Goal: Obtain resource: Download file/media

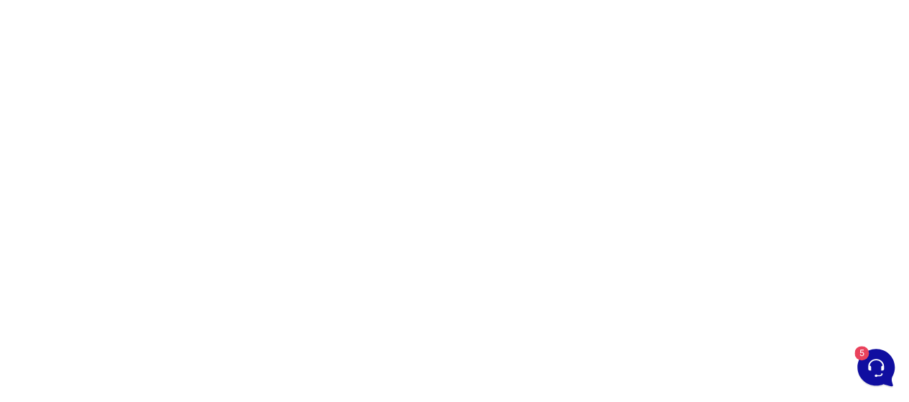
scroll to position [165, 0]
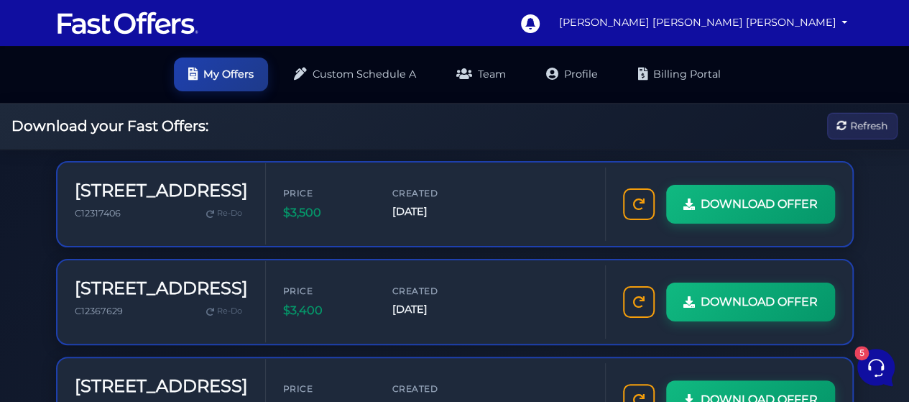
click at [485, 287] on div "Price $3,400 Created Oct 7, 2025" at bounding box center [435, 301] width 305 height 35
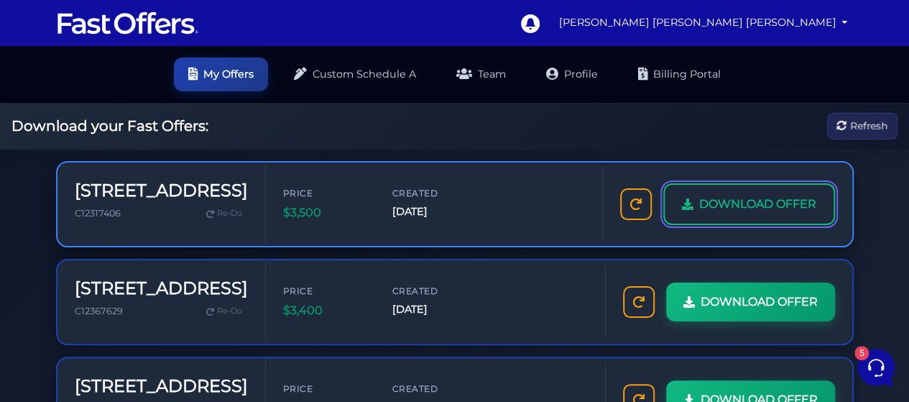
click at [745, 206] on span "DOWNLOAD OFFER" at bounding box center [757, 204] width 117 height 19
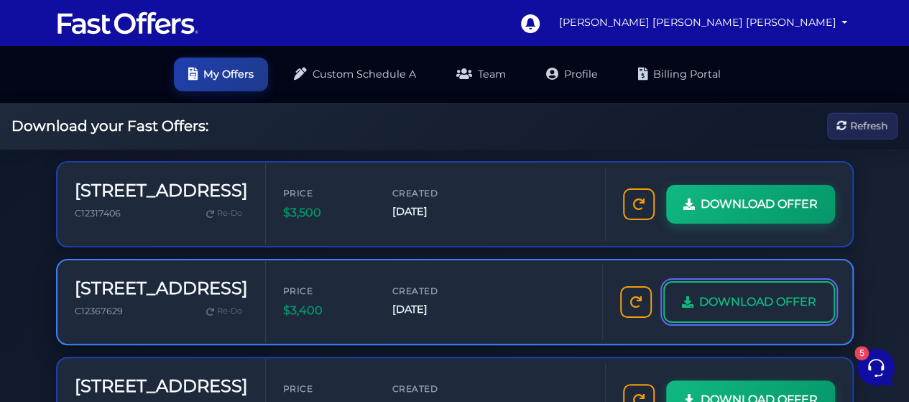
click at [759, 296] on span "DOWNLOAD OFFER" at bounding box center [757, 301] width 117 height 19
